Goal: Task Accomplishment & Management: Use online tool/utility

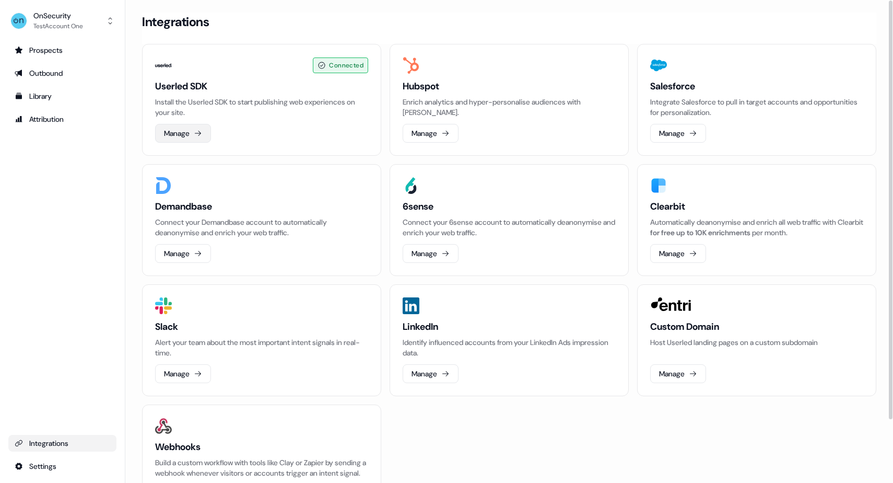
click at [194, 135] on button "Manage" at bounding box center [183, 133] width 56 height 19
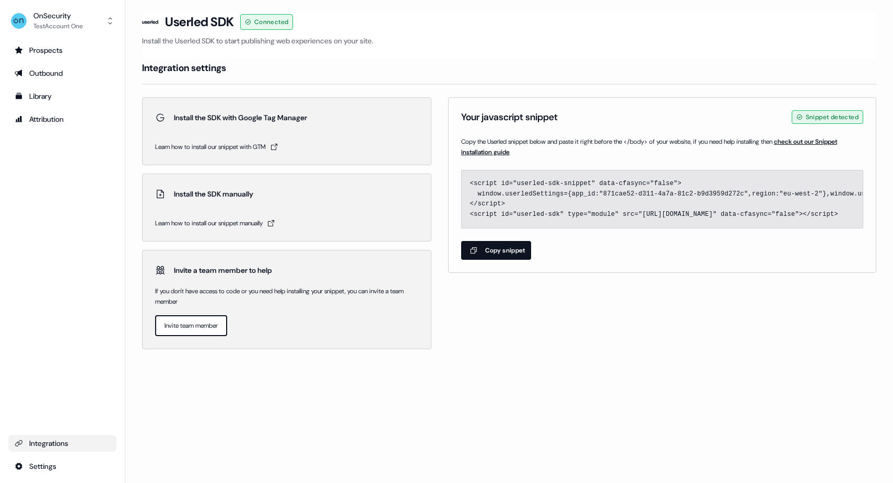
click at [544, 110] on div "Your javascript snippet Snippet detected" at bounding box center [662, 117] width 402 height 14
click at [80, 50] on div "Prospects" at bounding box center [63, 50] width 96 height 10
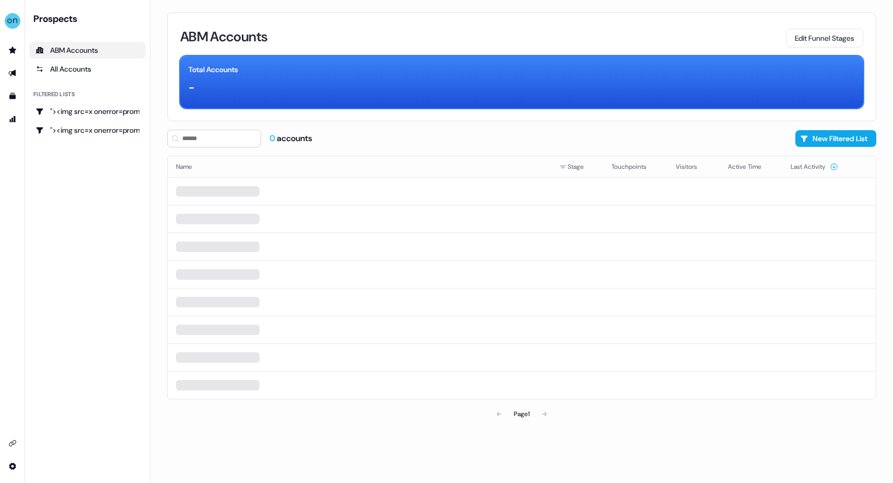
click at [84, 15] on div "Prospects" at bounding box center [89, 19] width 112 height 13
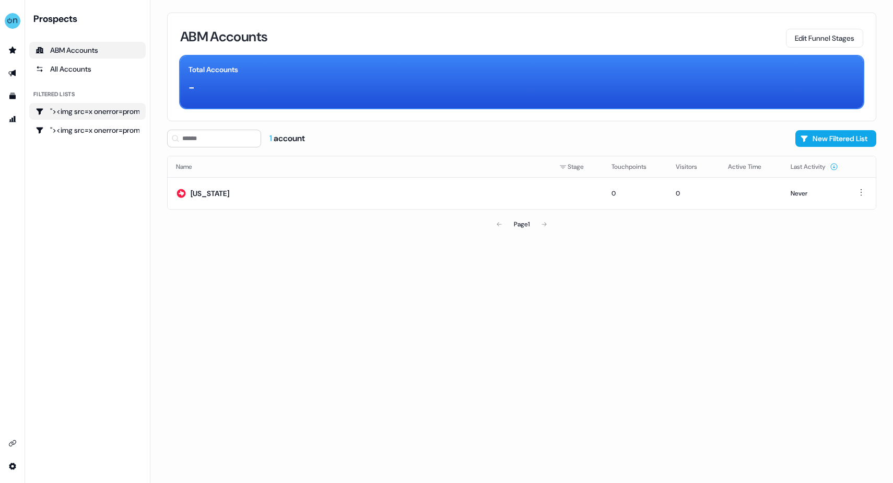
click at [87, 116] on link ""><img src=x onerror=prompt();>" at bounding box center [87, 111] width 117 height 17
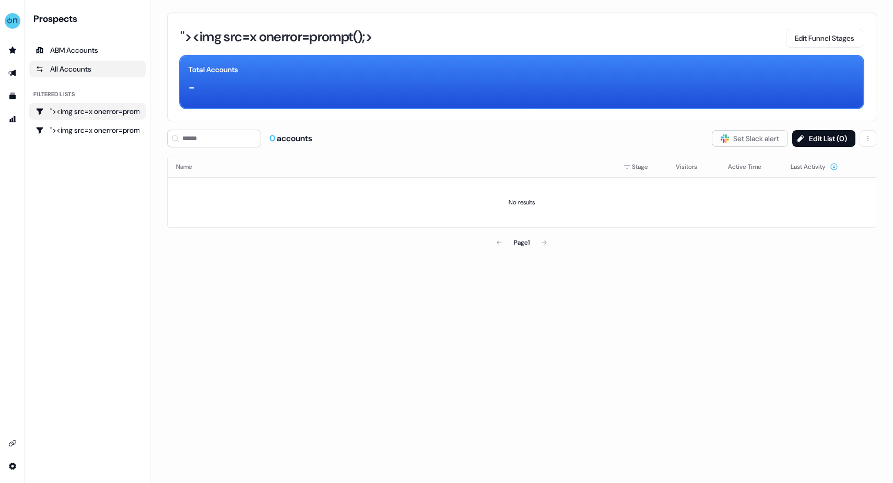
click at [85, 67] on div "All Accounts" at bounding box center [88, 69] width 104 height 10
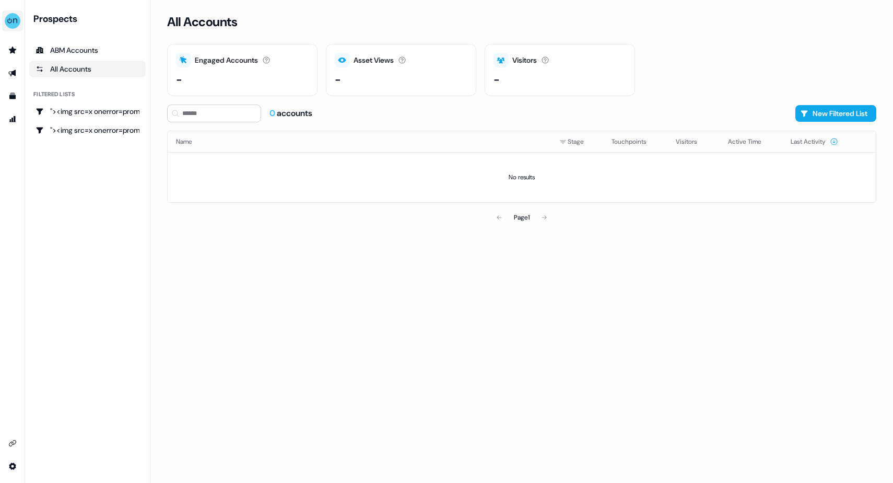
click at [11, 15] on img "side nav menu" at bounding box center [12, 21] width 17 height 17
click at [84, 26] on nav "Help documentation Feedback Logout Prospects ABM Accounts All Accounts Filtered…" at bounding box center [75, 241] width 150 height 483
click at [9, 47] on link "Prospects Prospects" at bounding box center [12, 50] width 17 height 17
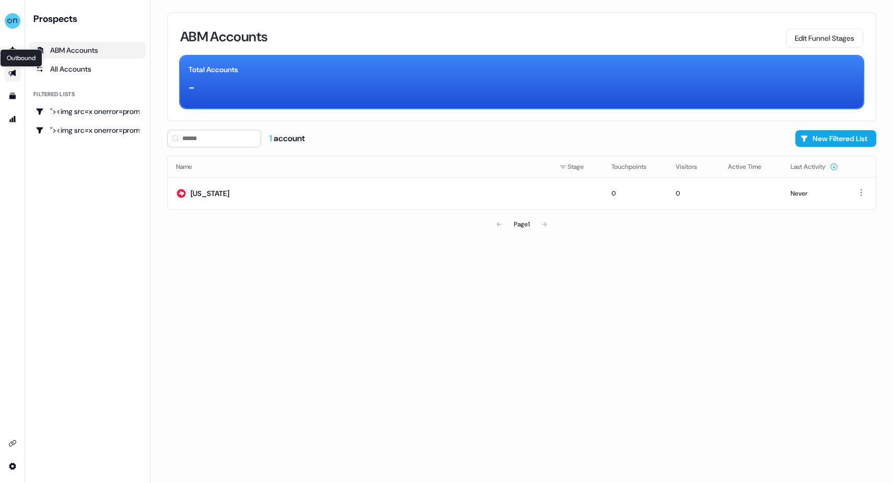
click at [11, 71] on icon "Go to outbound experience" at bounding box center [11, 73] width 7 height 7
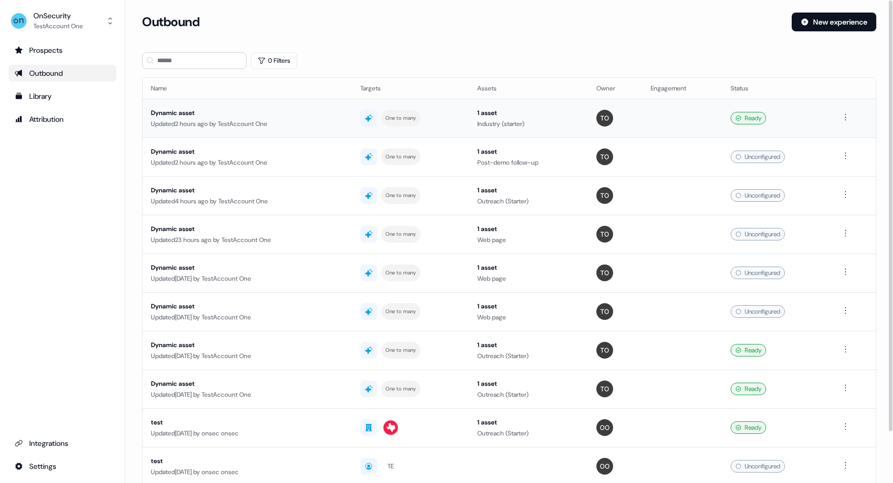
click at [249, 123] on div "Updated 2 hours ago by TestAccount One" at bounding box center [247, 124] width 193 height 10
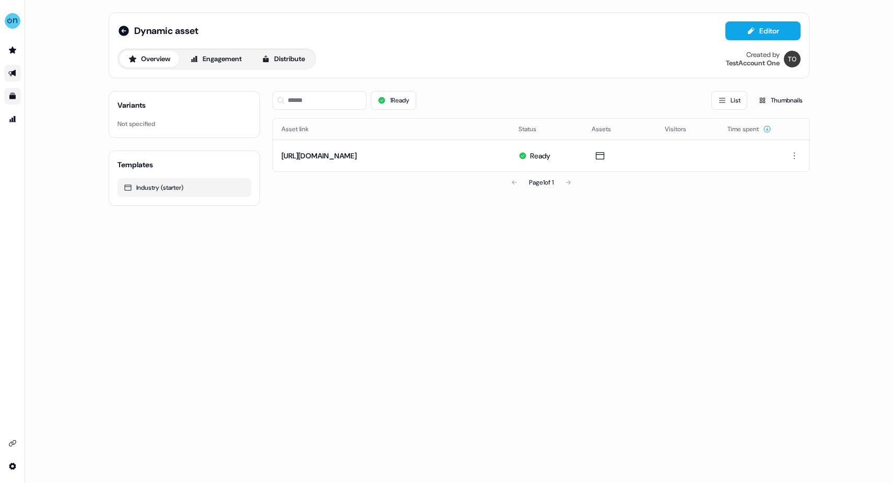
click at [18, 95] on link "Go to templates" at bounding box center [12, 96] width 17 height 17
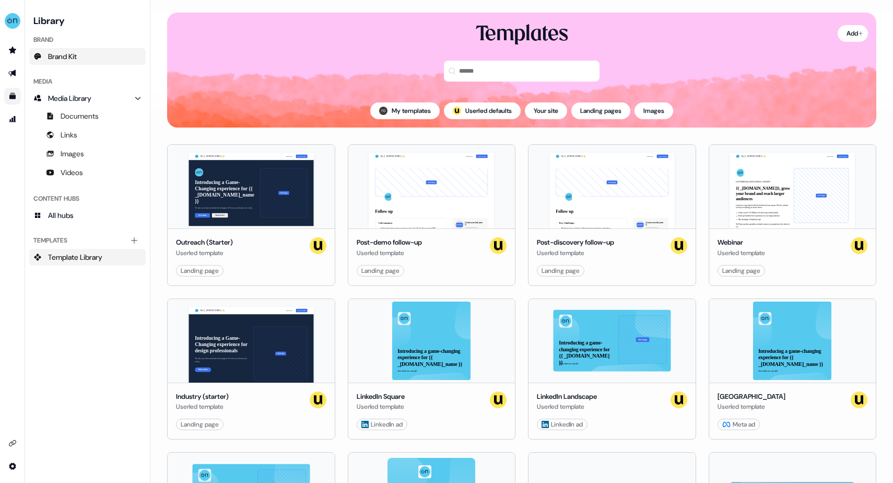
click at [64, 57] on span "Brand Kit" at bounding box center [62, 56] width 29 height 10
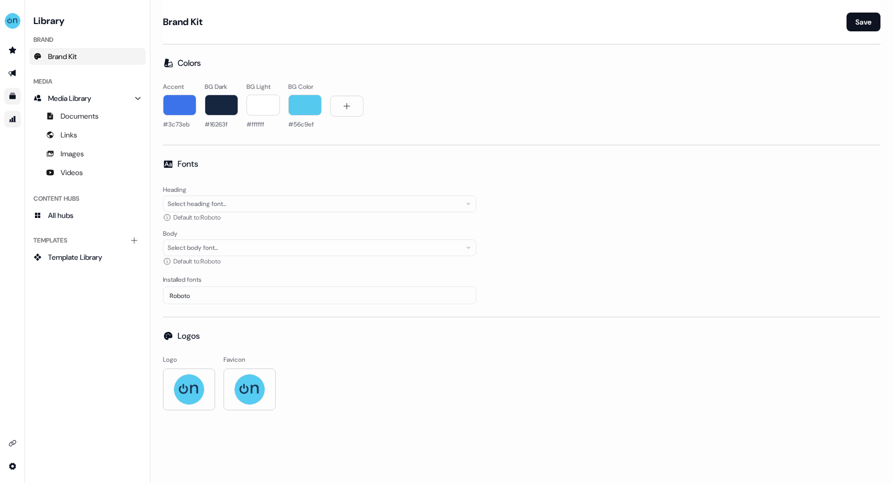
click at [14, 111] on link "Go to attribution" at bounding box center [12, 119] width 17 height 17
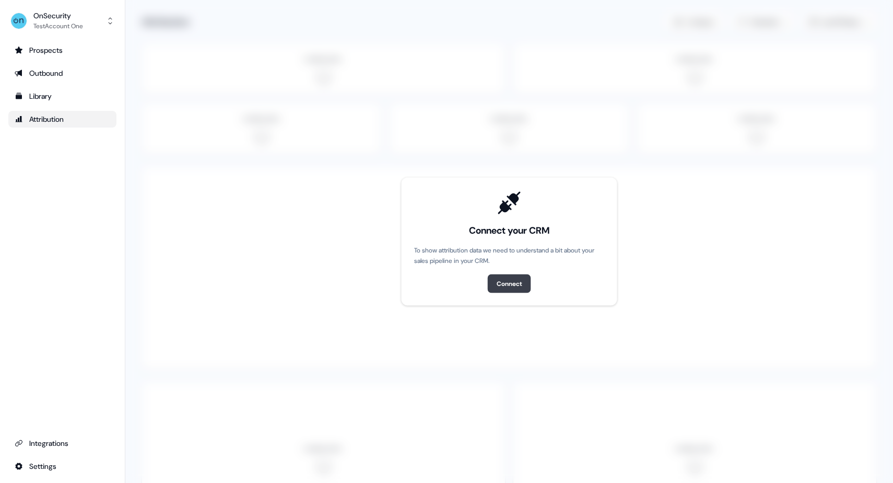
click at [502, 283] on div "Connect" at bounding box center [510, 283] width 26 height 10
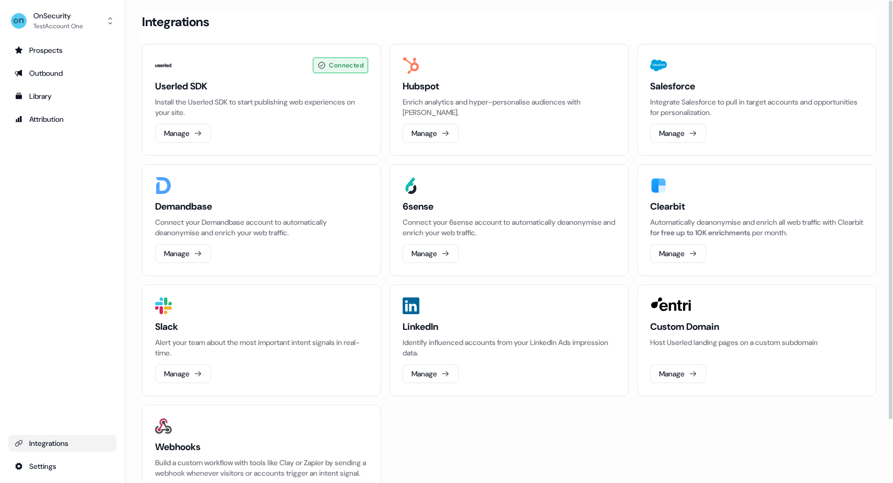
click at [222, 100] on p "Install the Userled SDK to start publishing web experiences on your site." at bounding box center [261, 107] width 213 height 21
click at [222, 101] on p "Install the Userled SDK to start publishing web experiences on your site." at bounding box center [261, 107] width 213 height 21
click at [182, 137] on button "Manage" at bounding box center [183, 133] width 56 height 19
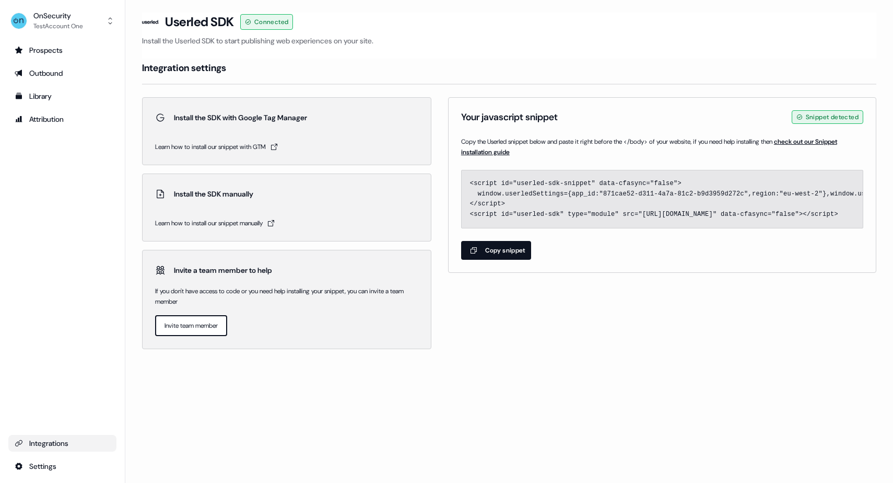
click at [557, 207] on pre "<script id="userled-sdk-snippet" data-cfasync="false"> window.userledSettings={…" at bounding box center [662, 199] width 385 height 41
click at [493, 252] on button "Copy snippet" at bounding box center [496, 250] width 71 height 19
